Goal: Task Accomplishment & Management: Manage account settings

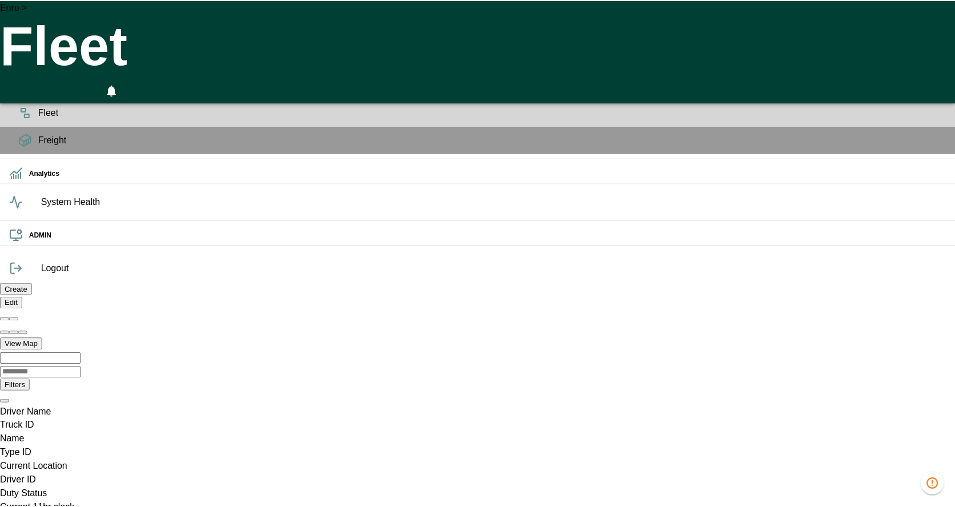
scroll to position [0, 811600]
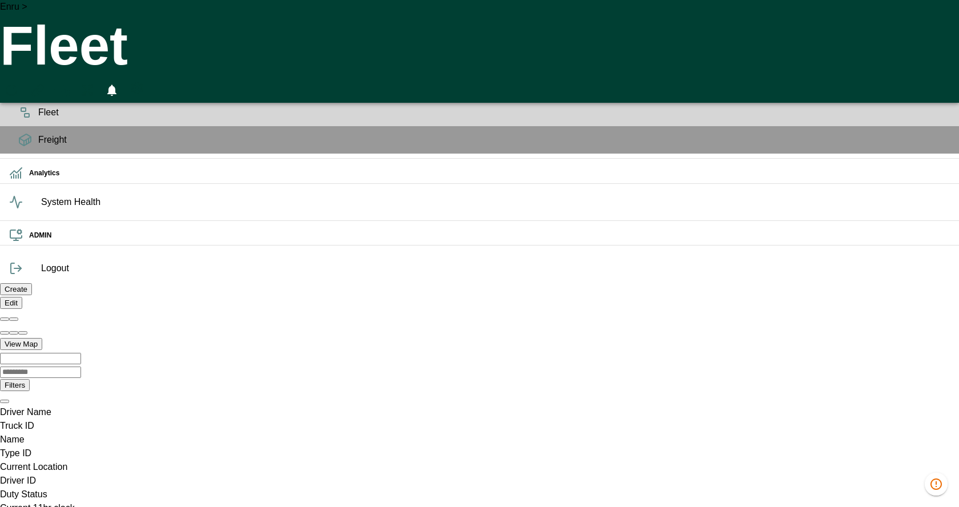
click at [653, 282] on div "Create Edit View Map Filters" at bounding box center [479, 337] width 959 height 110
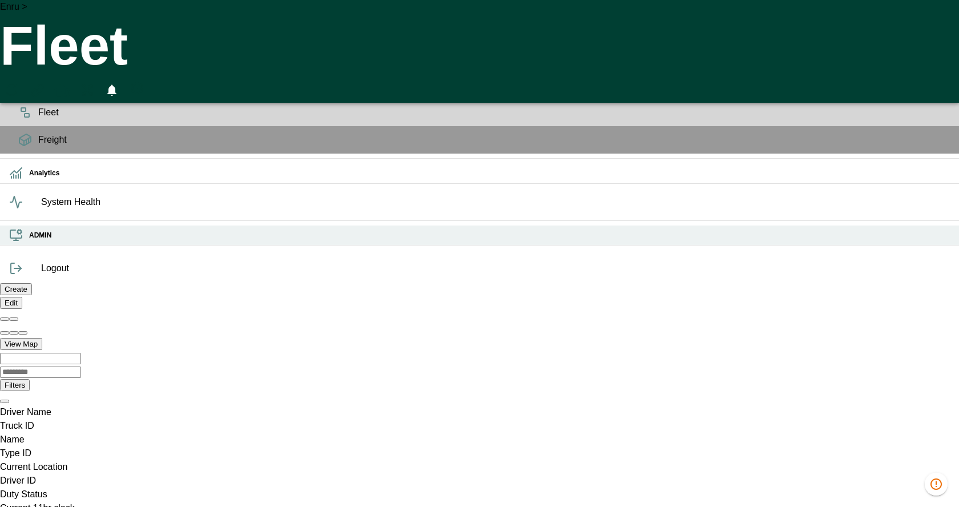
click at [29, 241] on h6 "ADMIN" at bounding box center [489, 235] width 921 height 11
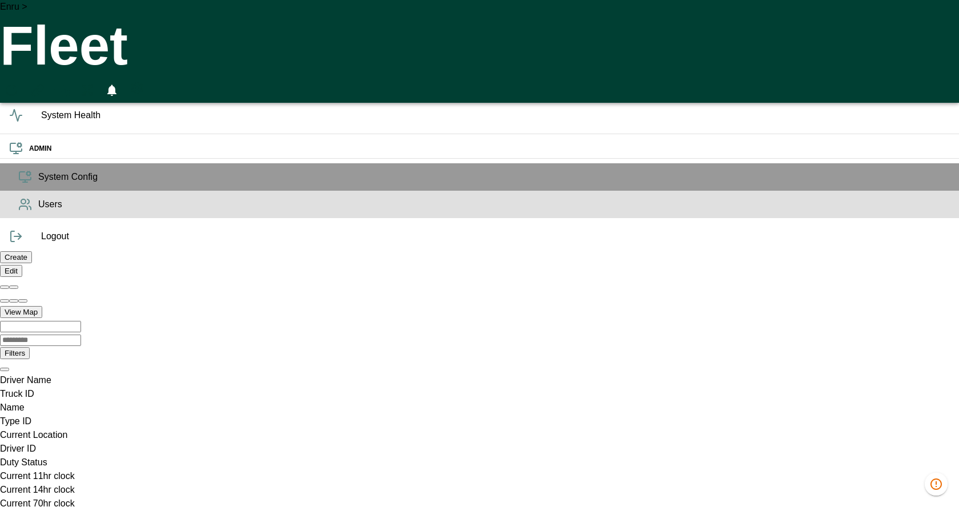
click at [19, 210] on icon at bounding box center [23, 207] width 8 height 3
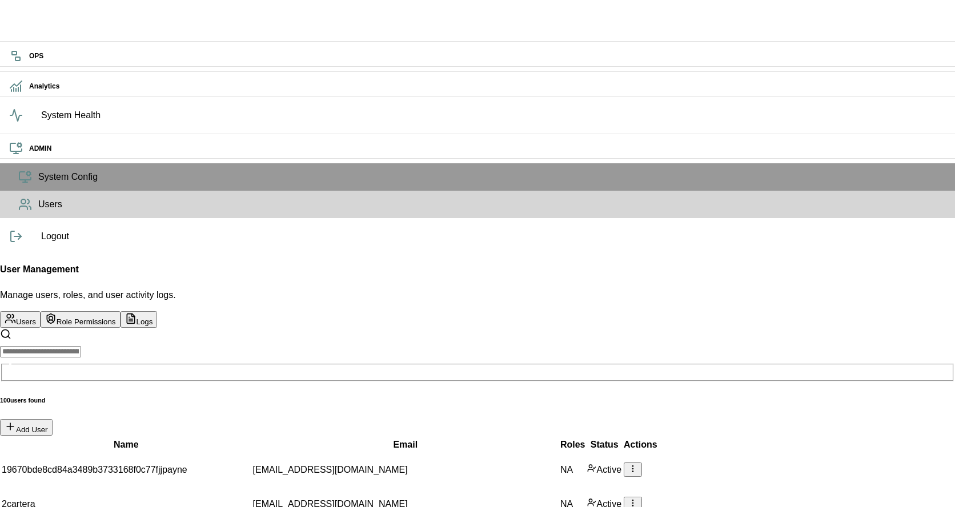
click at [275, 438] on div "Email" at bounding box center [405, 445] width 305 height 14
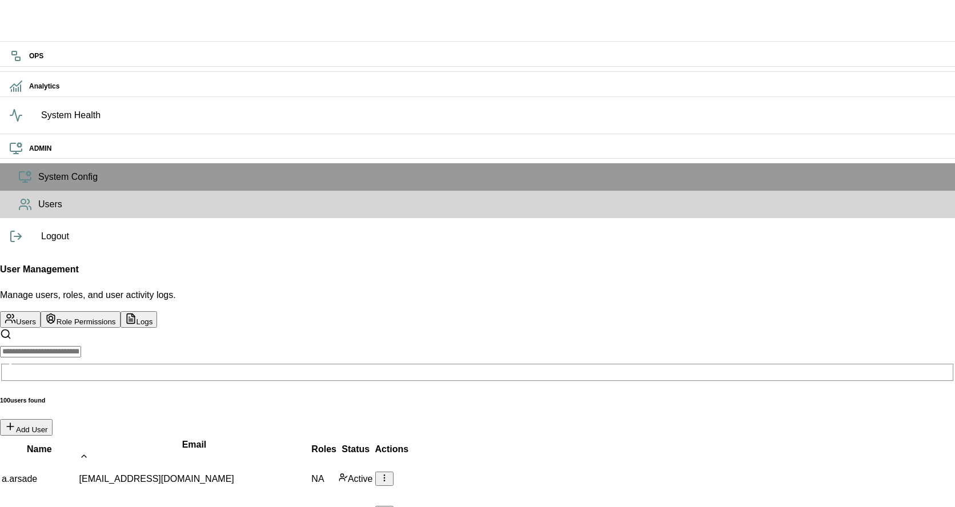
click at [275, 438] on div "Email" at bounding box center [194, 449] width 230 height 23
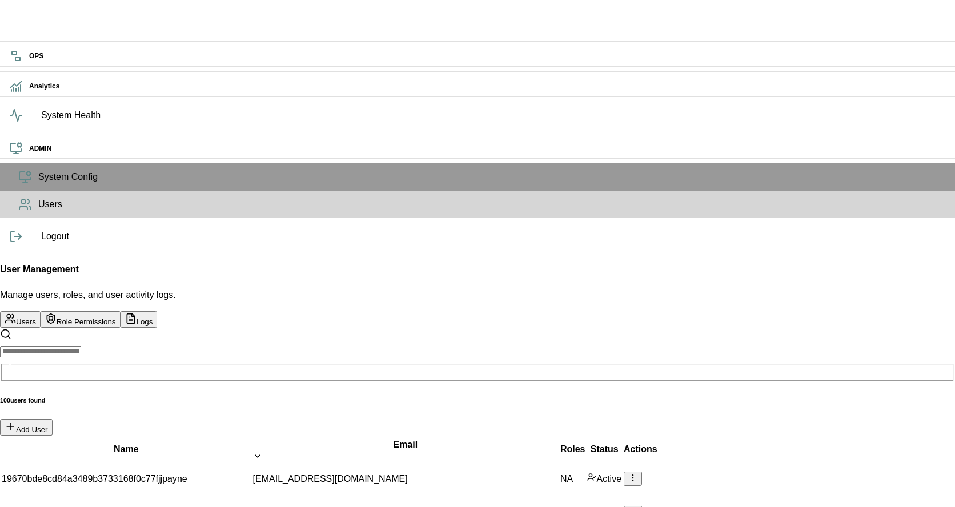
click at [120, 311] on button "Role Permissions" at bounding box center [81, 319] width 80 height 17
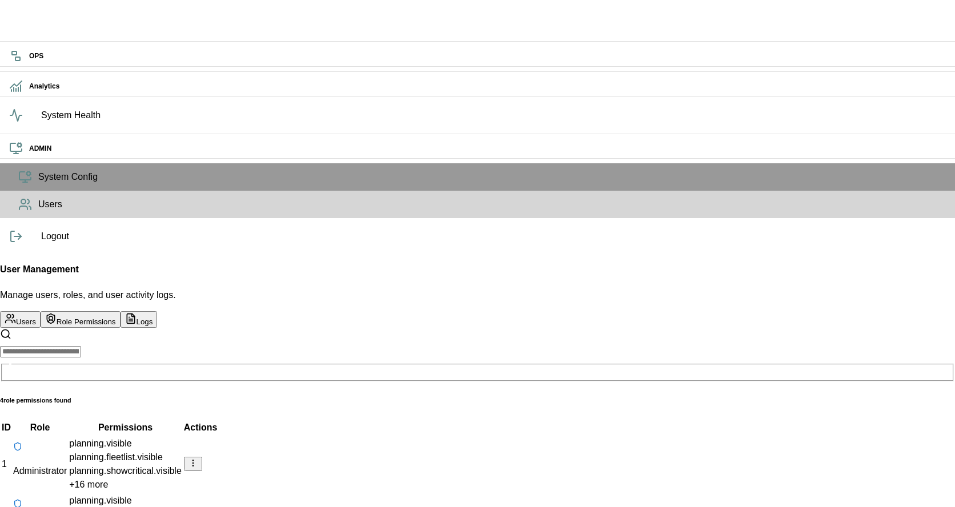
click at [158, 311] on button "Logs" at bounding box center [138, 319] width 37 height 17
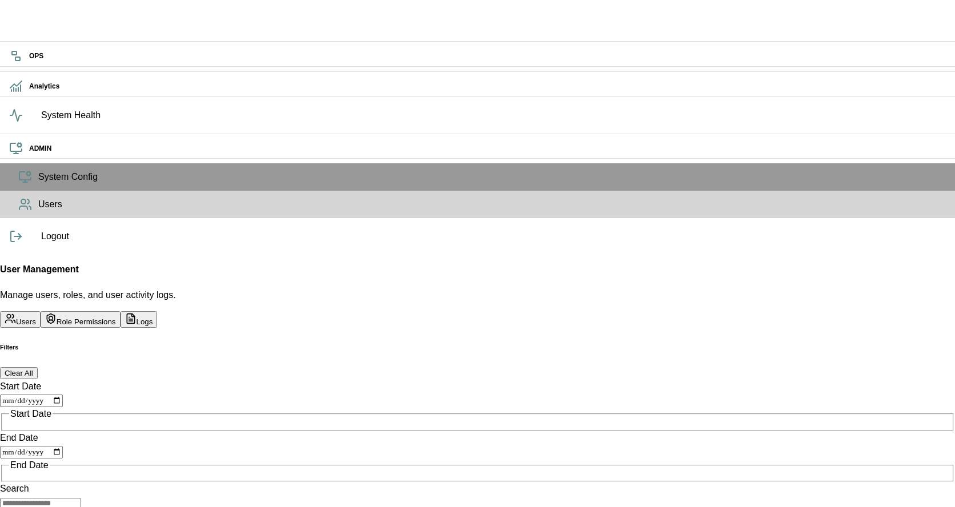
click at [16, 313] on icon "admin tabs" at bounding box center [10, 318] width 11 height 11
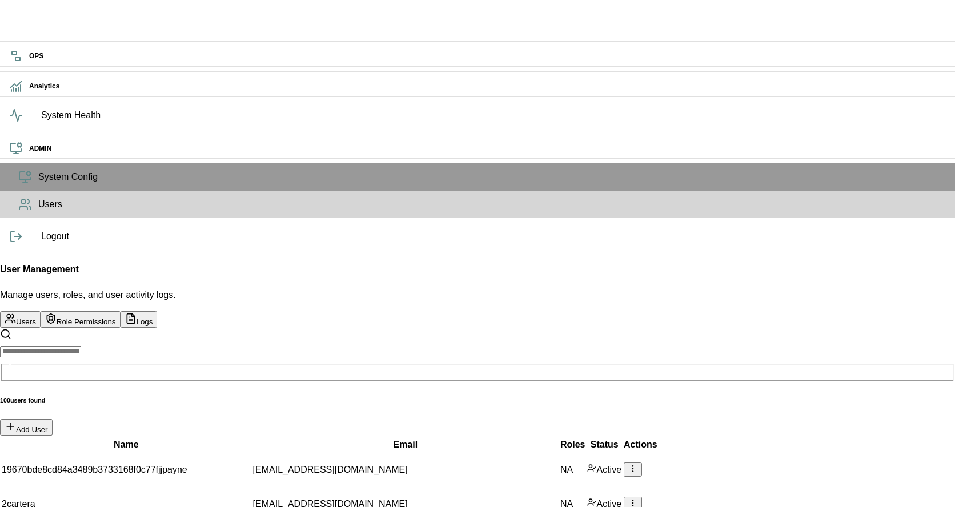
click at [780, 263] on div "User Management Manage users, roles, and user activity logs." at bounding box center [477, 282] width 955 height 39
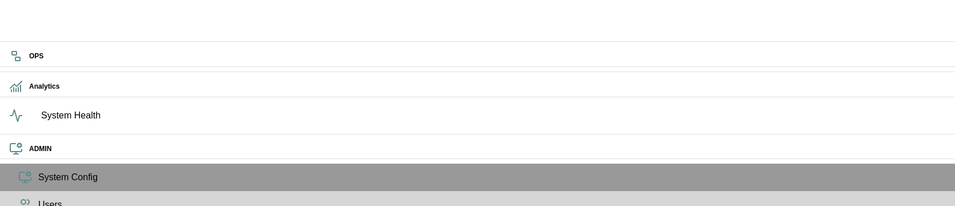
scroll to position [95, 0]
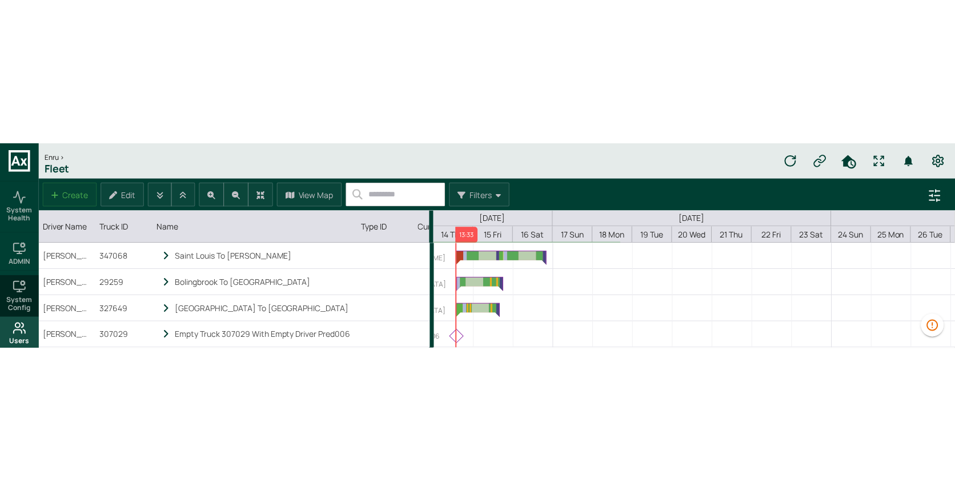
scroll to position [83, 0]
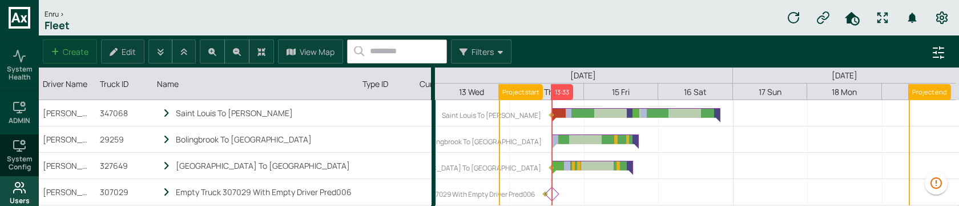
click at [13, 188] on icon at bounding box center [20, 187] width 14 height 14
